Goal: Transaction & Acquisition: Obtain resource

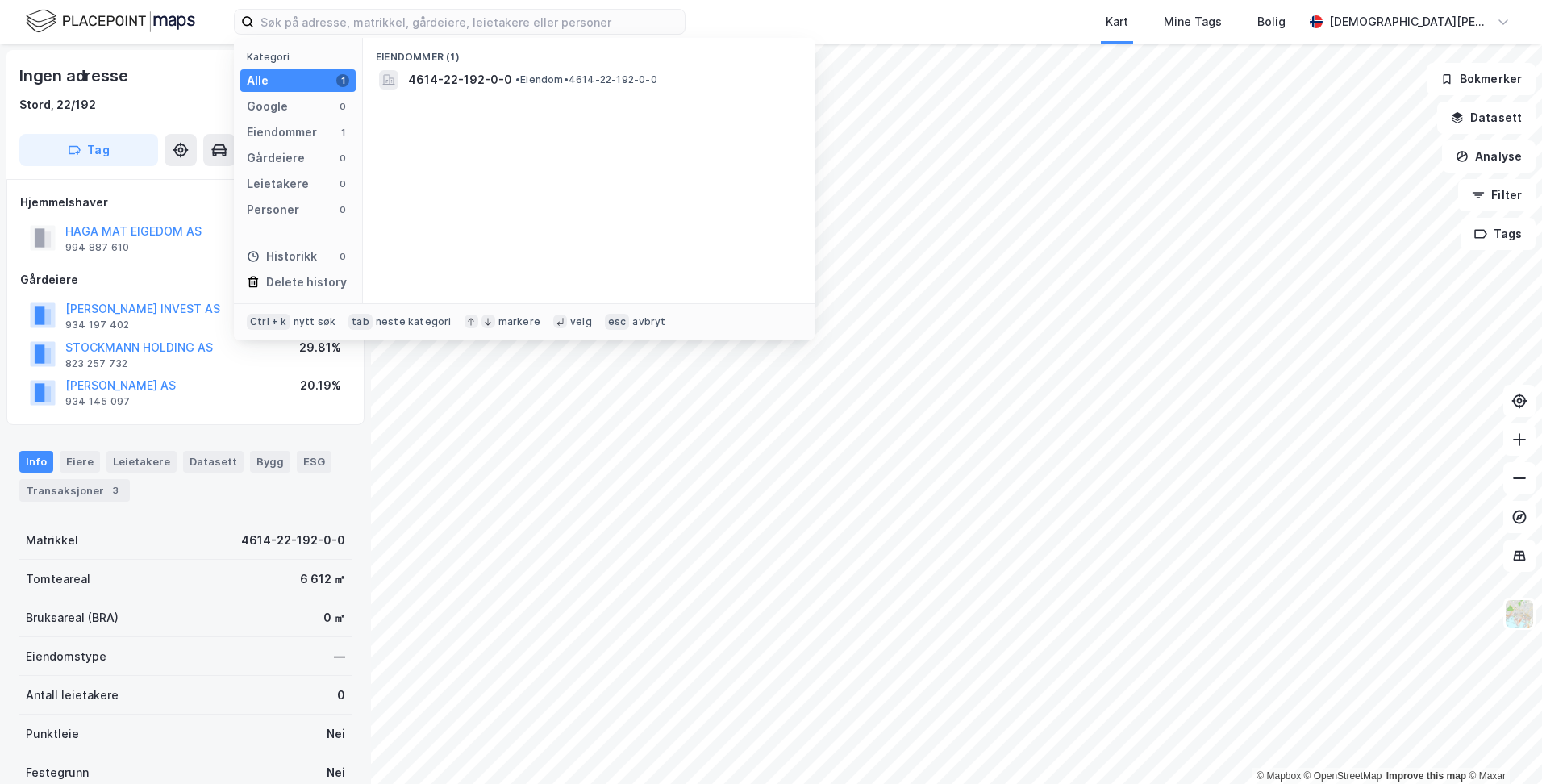
scroll to position [4, 0]
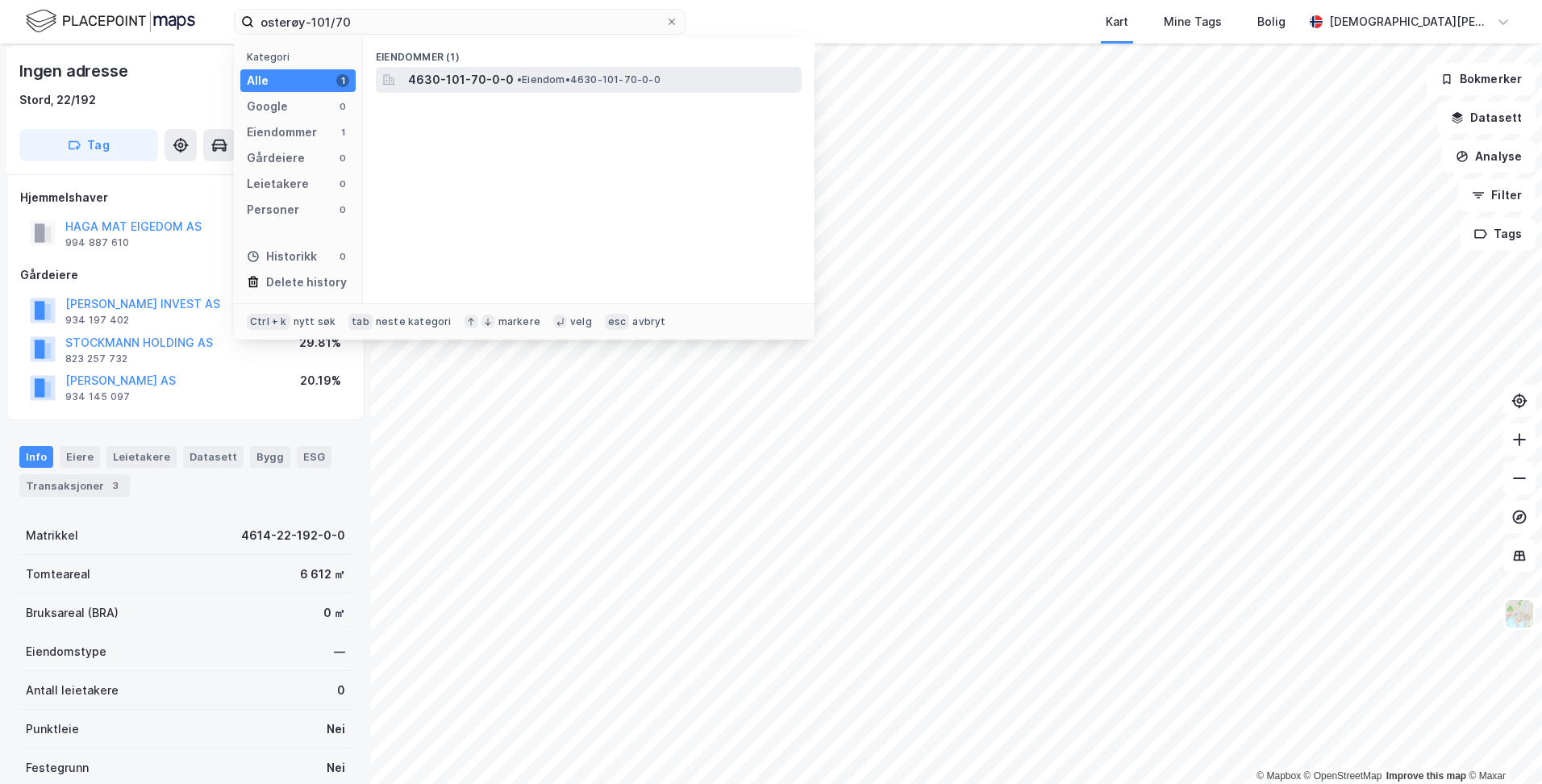
type input "osterøy-101/70"
click at [471, 80] on span "4630-101-70-0-0" at bounding box center [461, 80] width 106 height 20
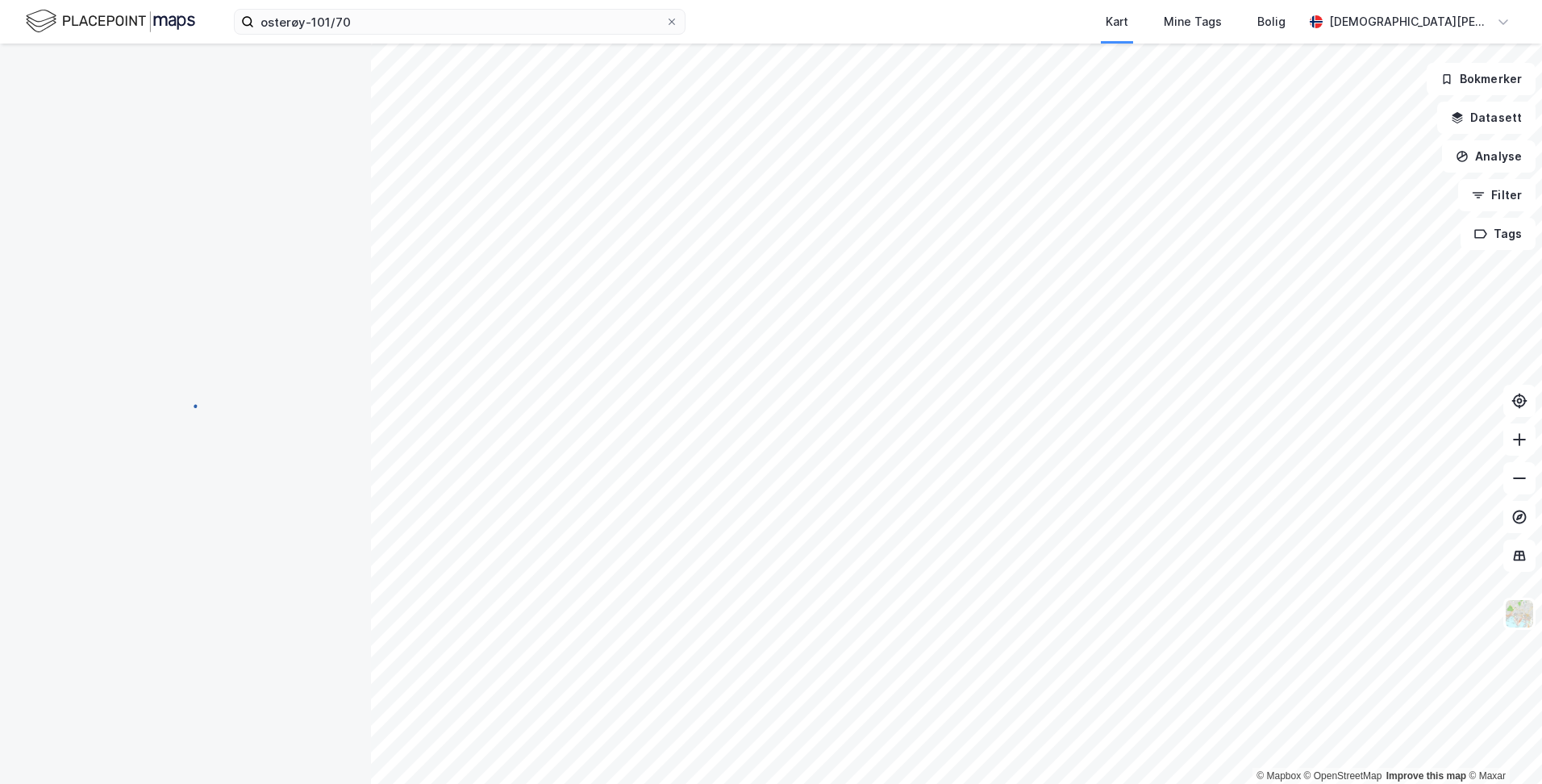
scroll to position [4, 0]
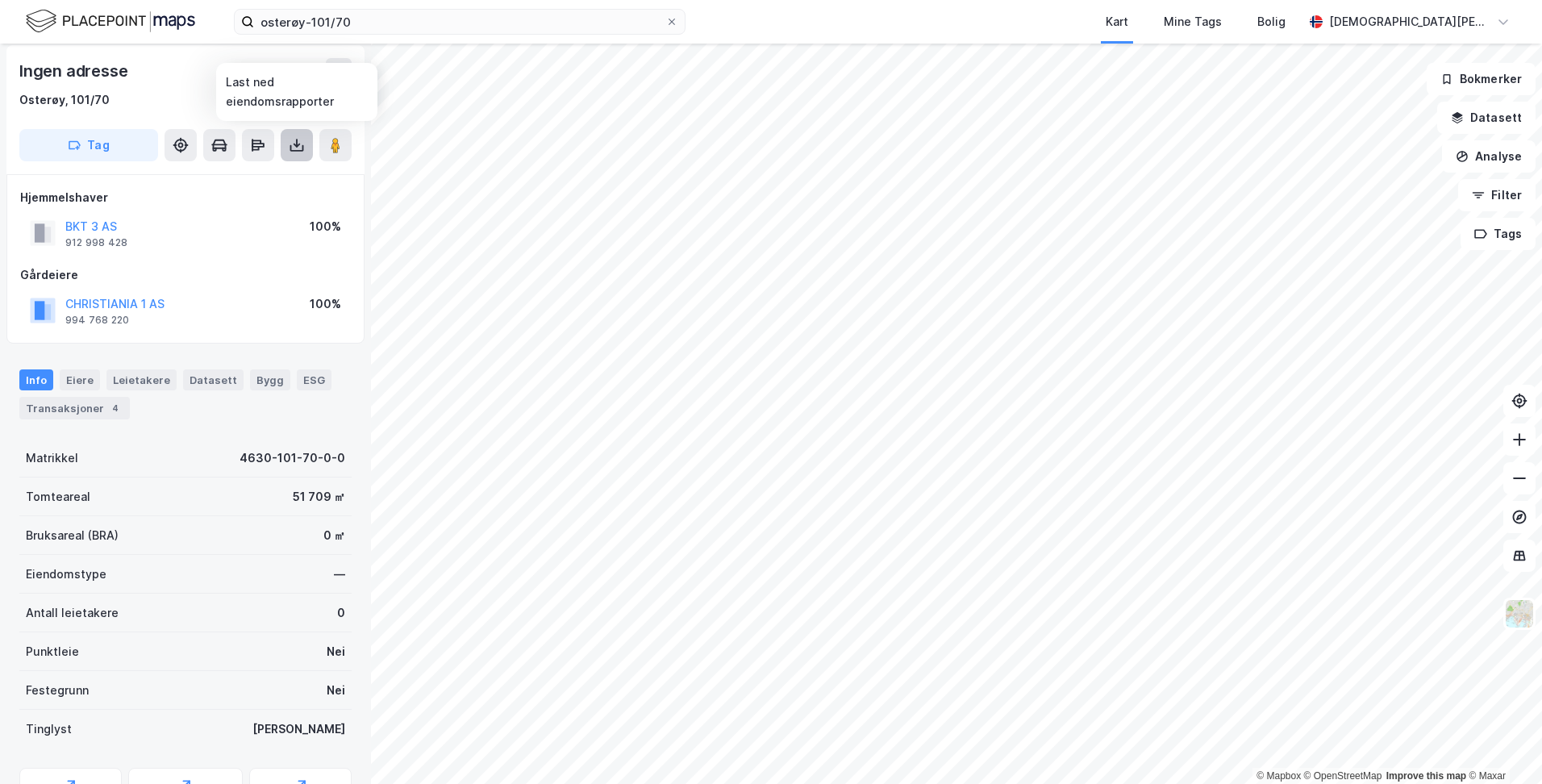
click at [298, 150] on icon at bounding box center [297, 145] width 16 height 16
click at [260, 182] on div "Last ned grunnbok" at bounding box center [217, 177] width 93 height 13
